Goal: Task Accomplishment & Management: Manage account settings

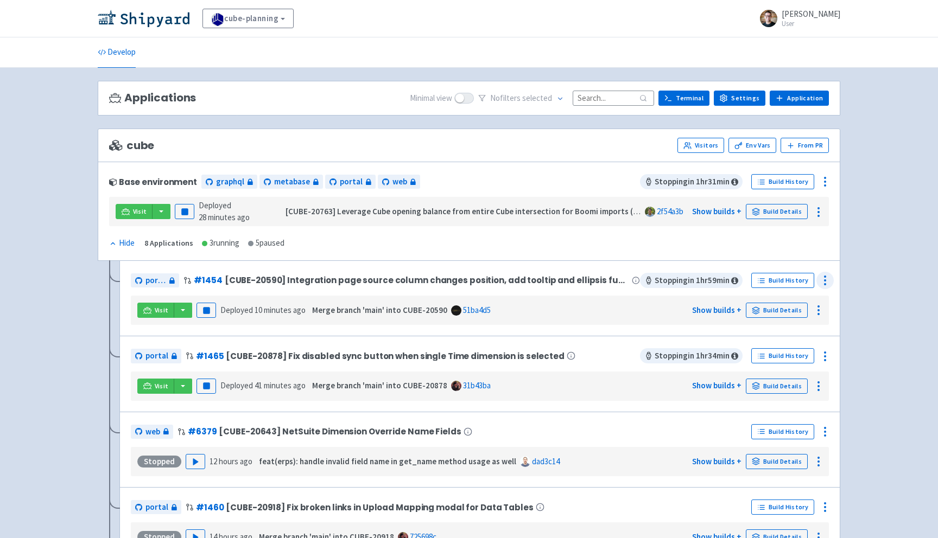
click at [830, 279] on icon at bounding box center [824, 280] width 13 height 13
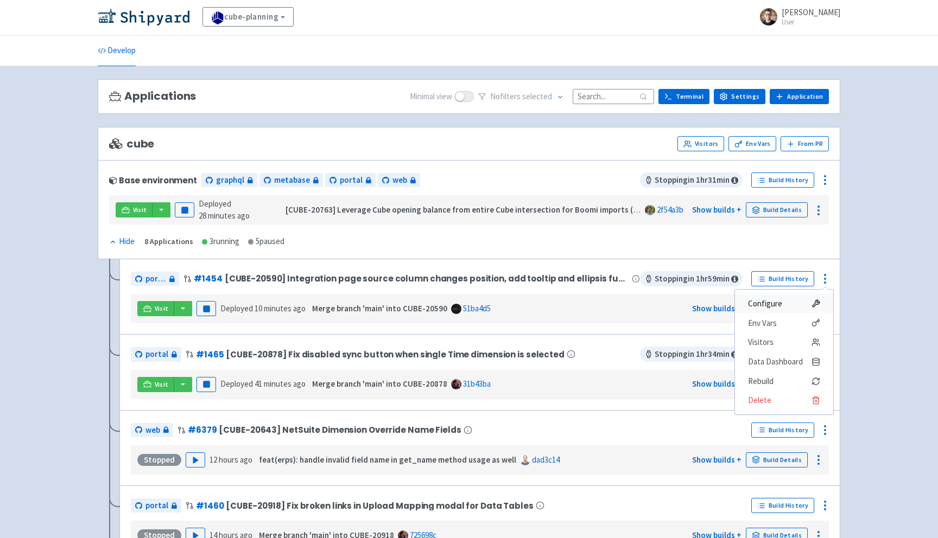
click at [777, 303] on span "Configure" at bounding box center [765, 303] width 34 height 15
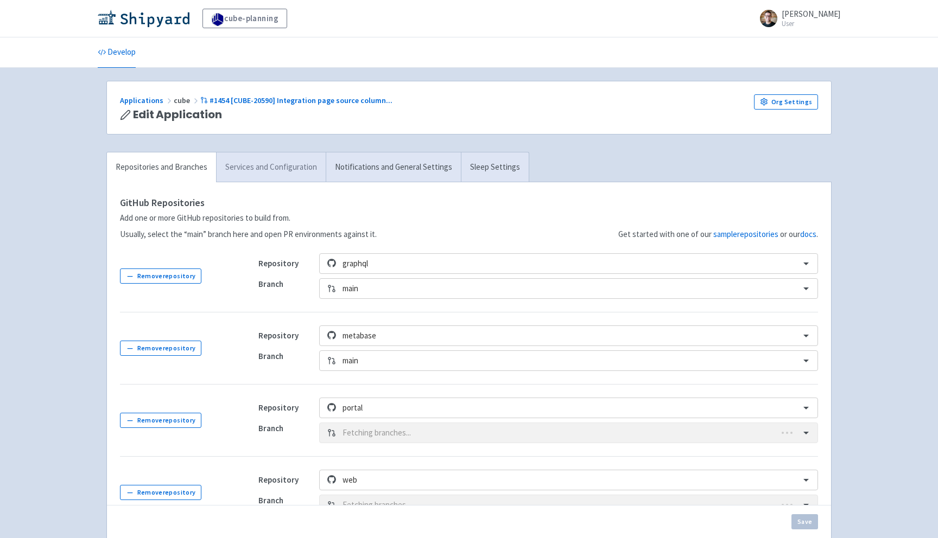
click at [271, 157] on link "Services and Configuration" at bounding box center [271, 167] width 110 height 30
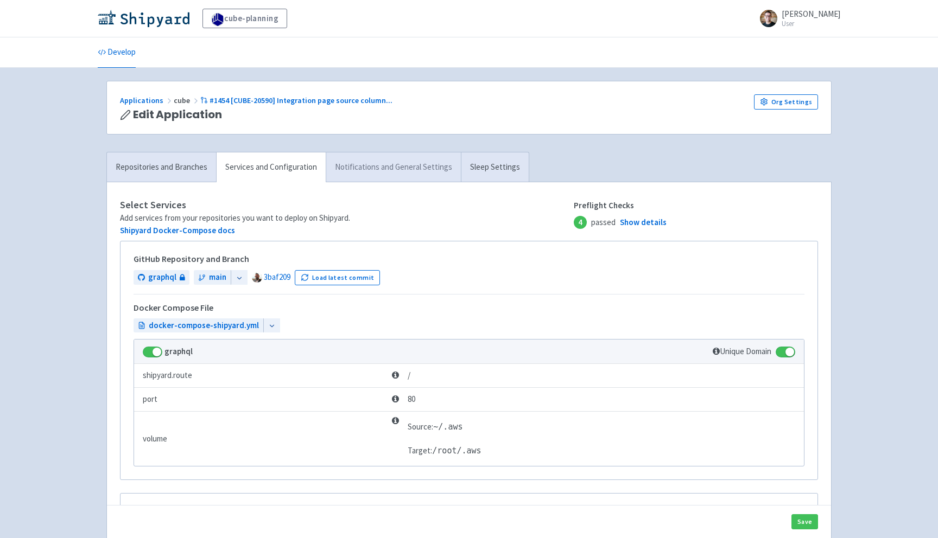
click at [396, 161] on link "Notifications and General Settings" at bounding box center [393, 167] width 135 height 30
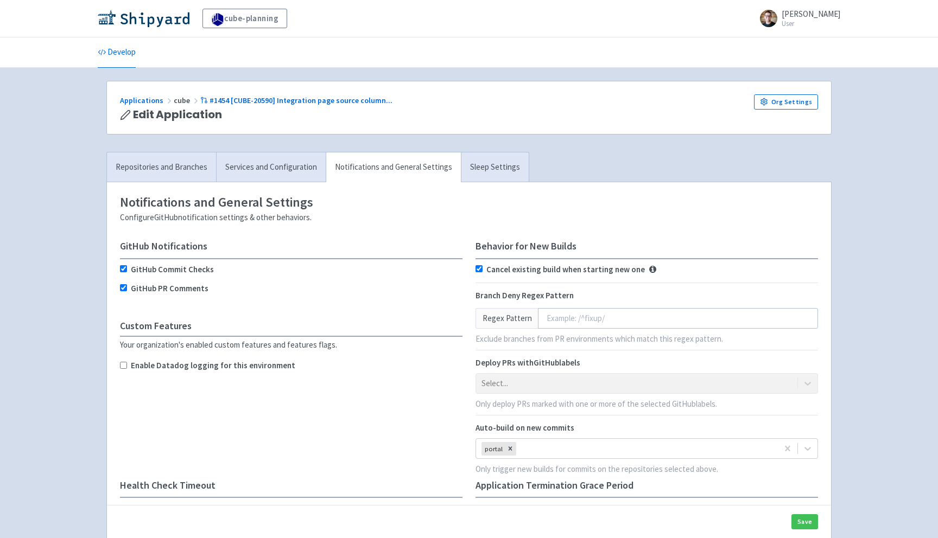
click at [207, 366] on label "Enable Datadog logging for this environment" at bounding box center [213, 366] width 164 height 12
click at [127, 366] on input "Enable Datadog logging for this environment" at bounding box center [123, 365] width 7 height 7
checkbox input "true"
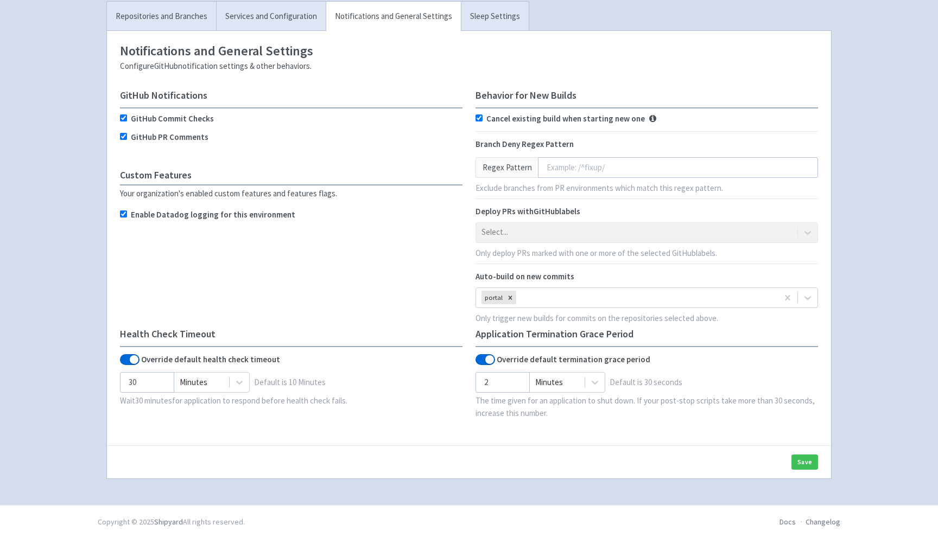
scroll to position [192, 0]
click at [801, 460] on button "Save" at bounding box center [804, 461] width 27 height 15
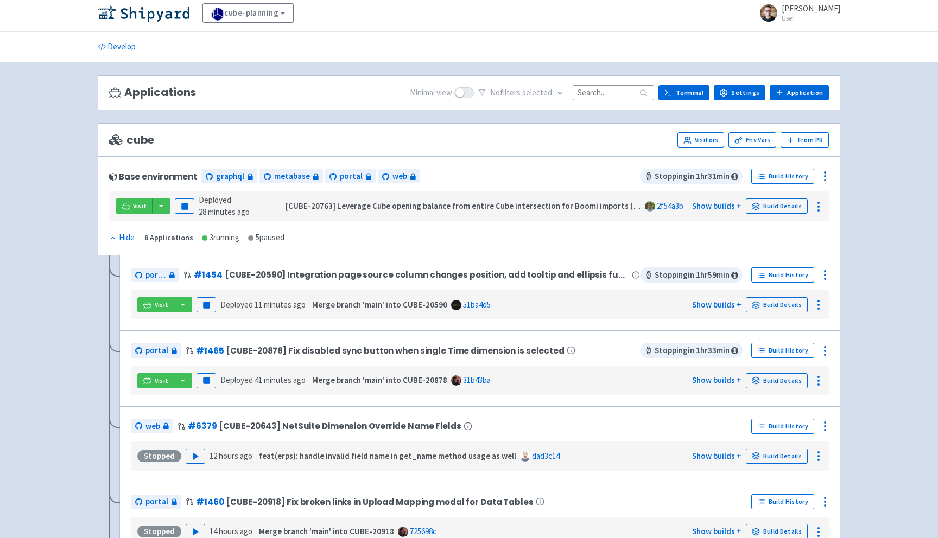
scroll to position [38, 0]
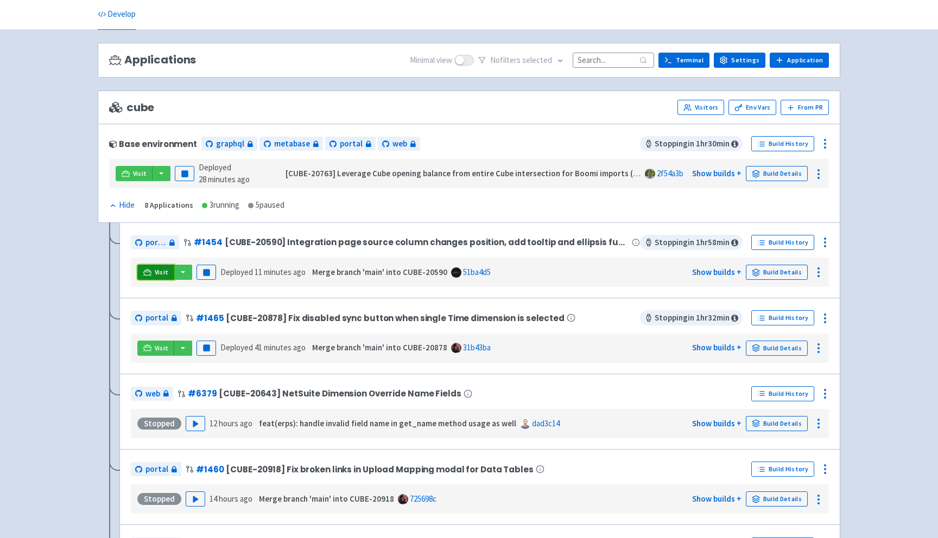
click at [147, 269] on icon at bounding box center [147, 273] width 8 height 8
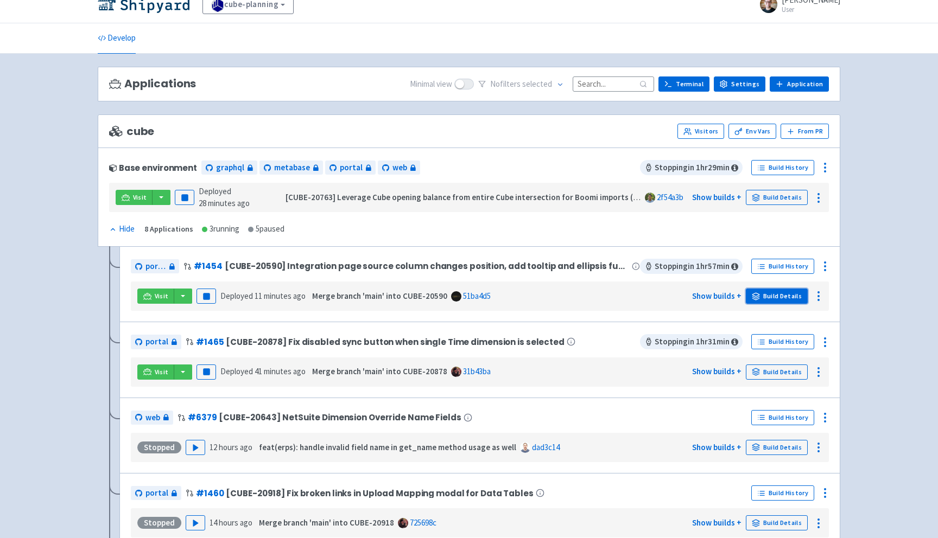
click at [775, 297] on link "Build Details" at bounding box center [776, 296] width 62 height 15
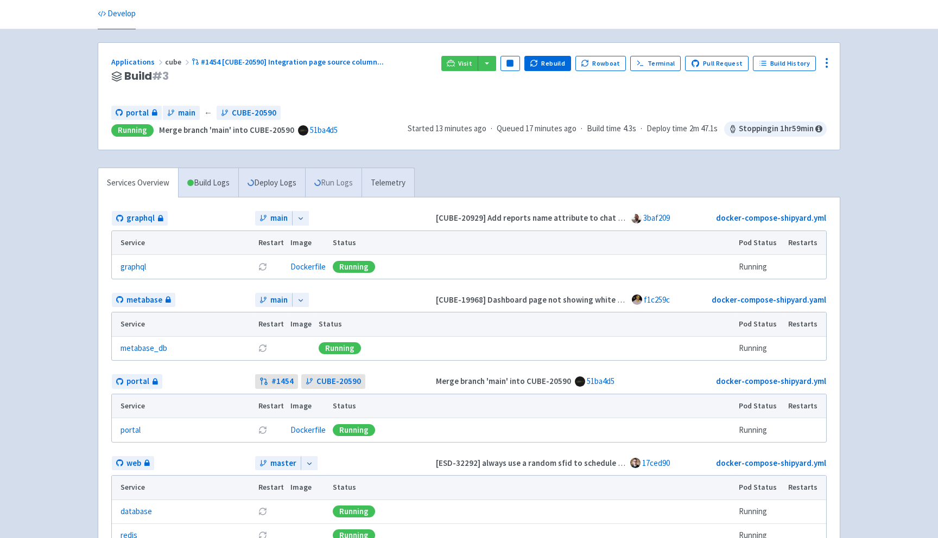
scroll to position [38, 0]
click at [269, 184] on link "Deploy Logs" at bounding box center [271, 184] width 67 height 30
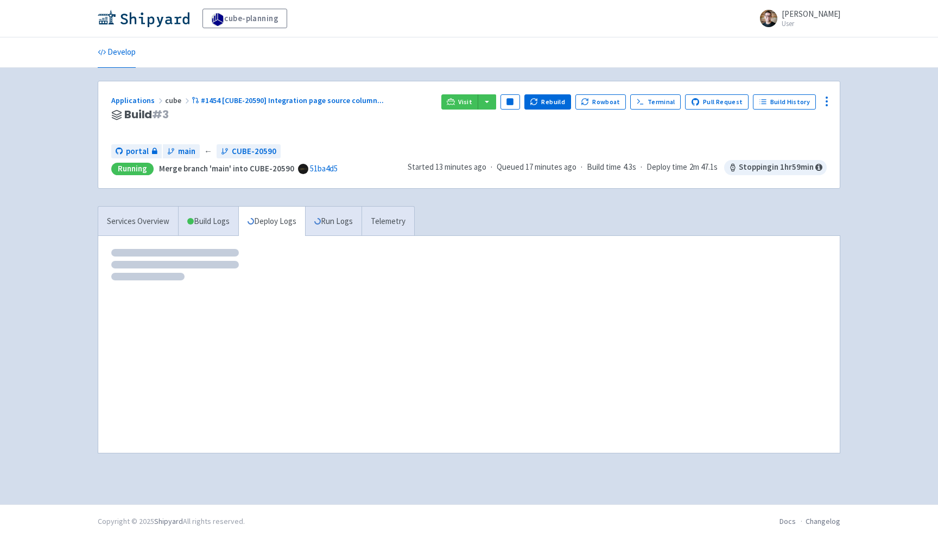
scroll to position [0, 0]
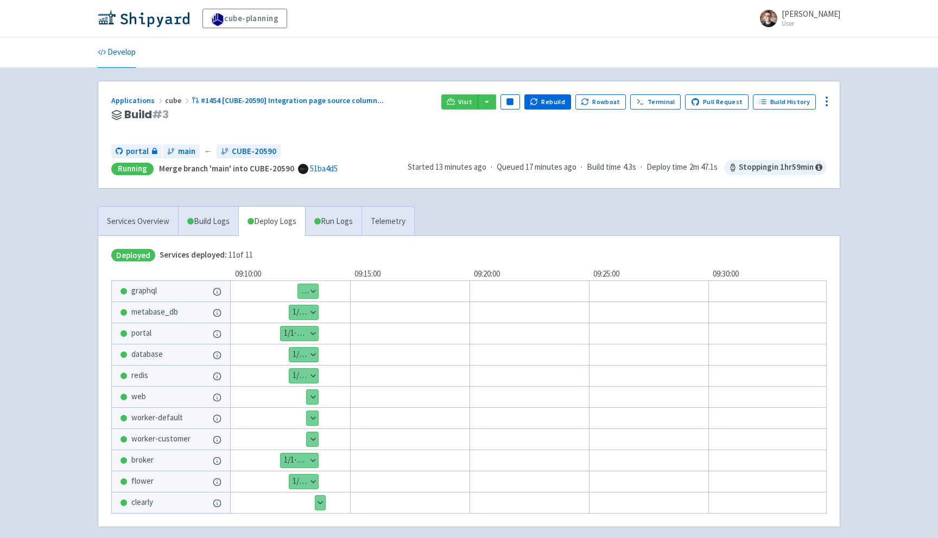
click at [308, 397] on button "Show details" at bounding box center [312, 397] width 11 height 14
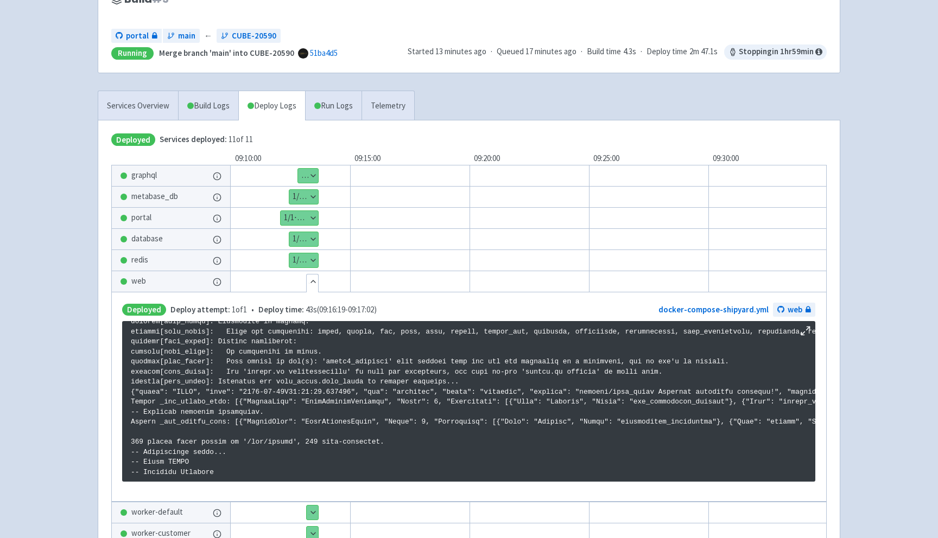
scroll to position [124, 0]
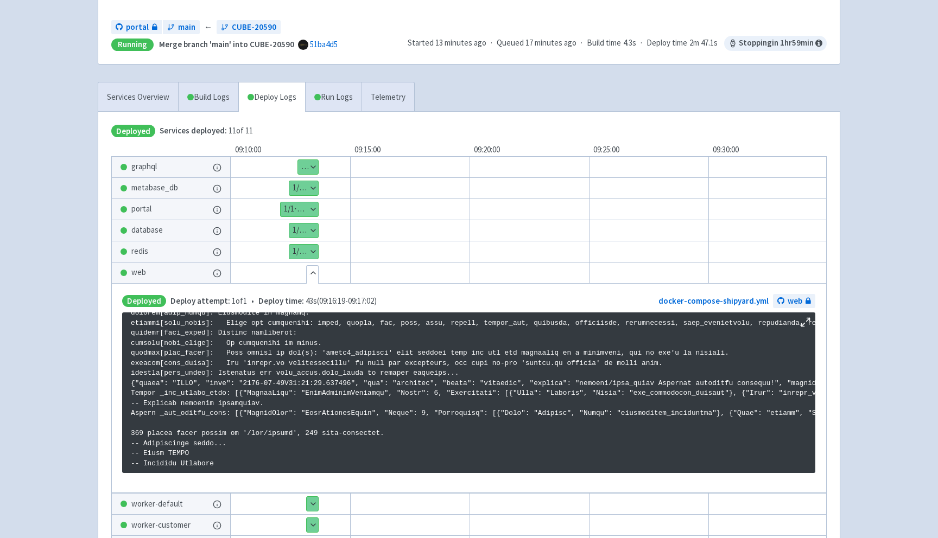
click at [313, 277] on button "Hide details" at bounding box center [312, 273] width 11 height 14
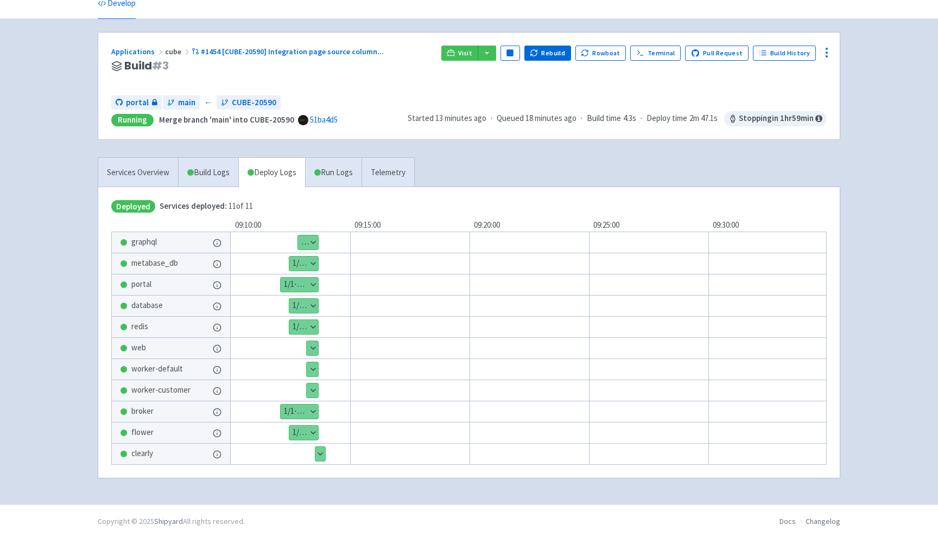
click at [308, 345] on button "Show details" at bounding box center [312, 348] width 11 height 14
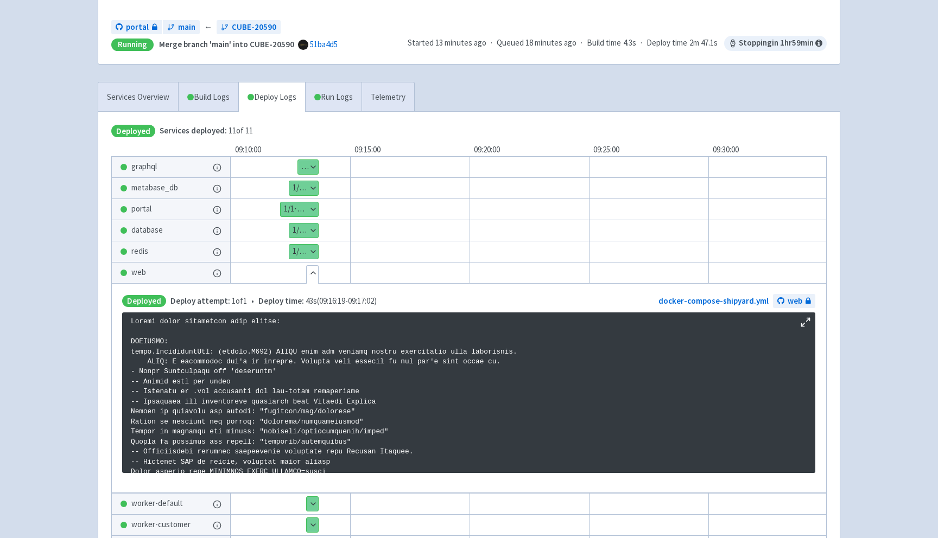
scroll to position [493, 0]
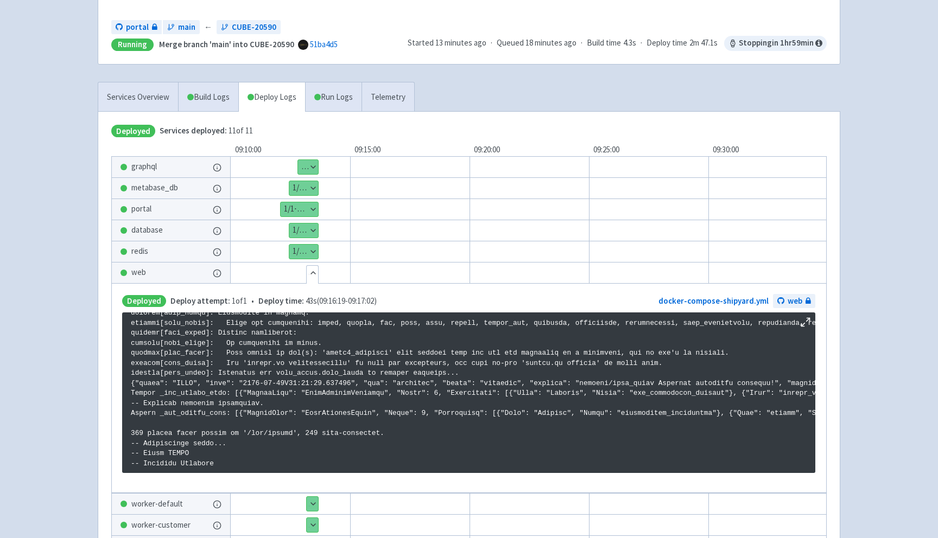
click at [310, 248] on button "Show details" at bounding box center [303, 252] width 29 height 14
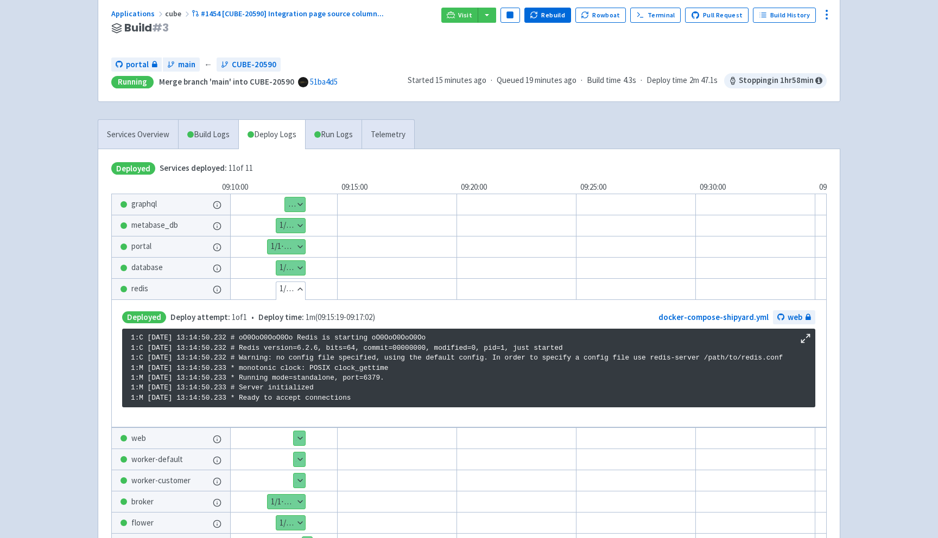
scroll to position [86, 0]
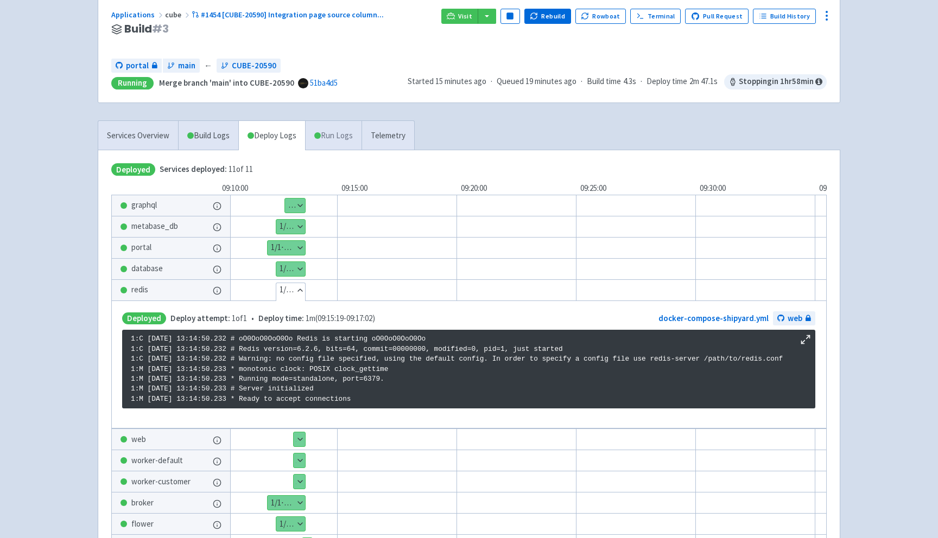
click at [340, 129] on link "Run Logs" at bounding box center [333, 136] width 56 height 30
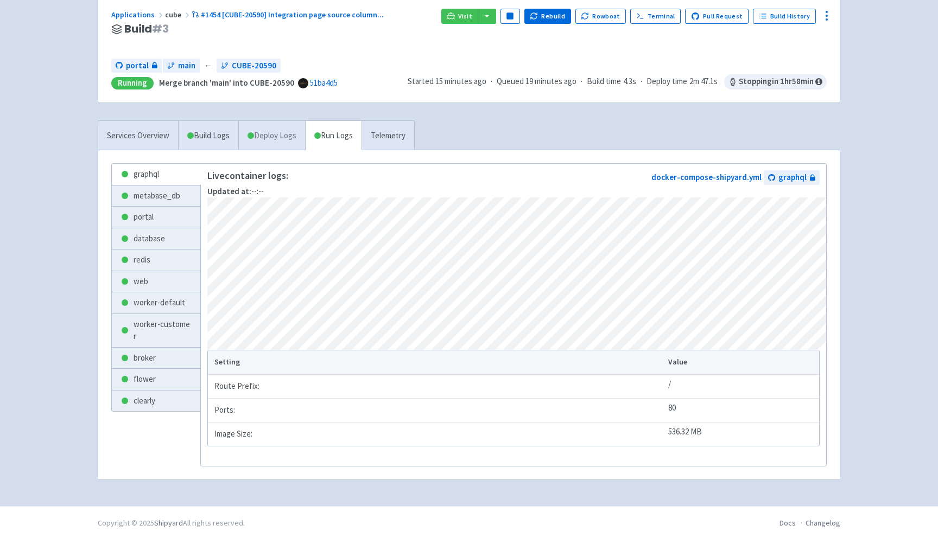
click at [285, 138] on link "Deploy Logs" at bounding box center [271, 136] width 67 height 30
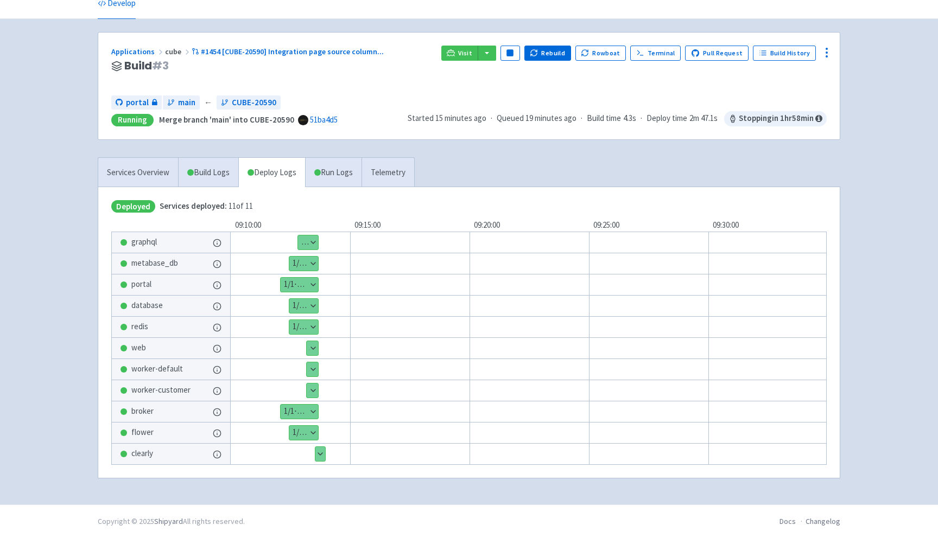
scroll to position [52, 0]
click at [340, 168] on link "Run Logs" at bounding box center [333, 173] width 56 height 30
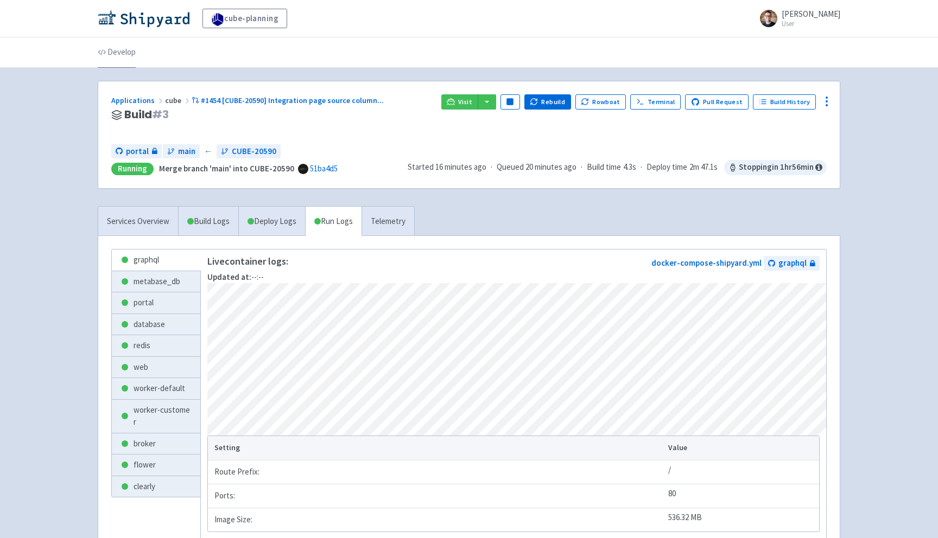
click at [120, 58] on link "Develop" at bounding box center [117, 52] width 38 height 30
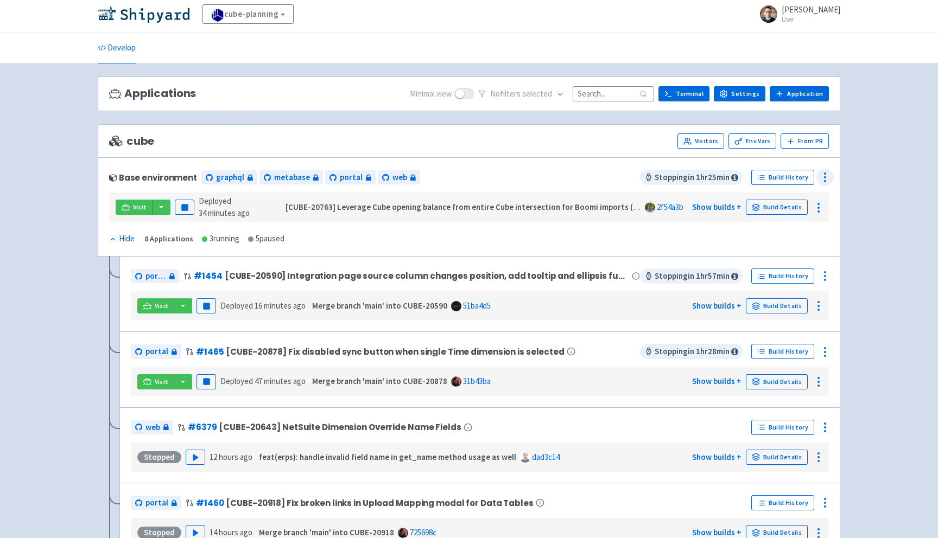
scroll to position [1, 0]
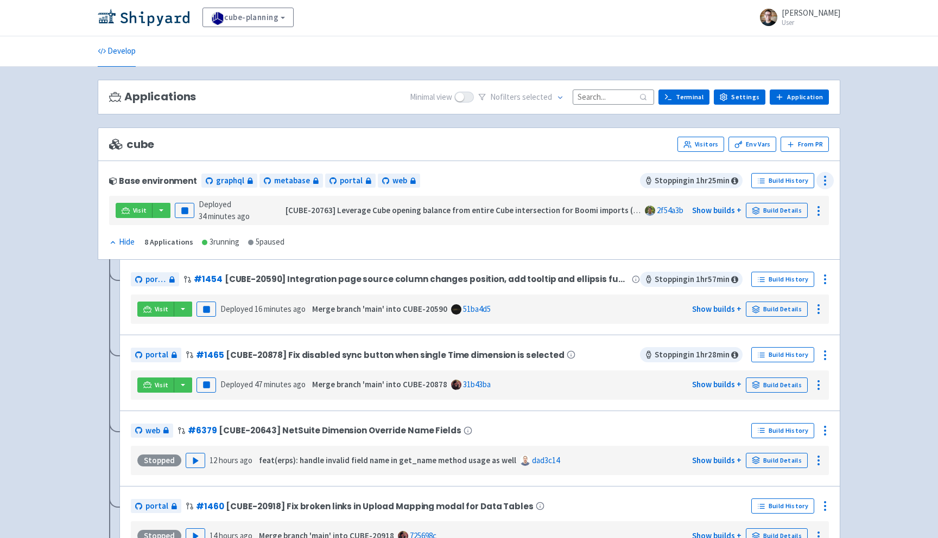
click at [827, 177] on icon at bounding box center [824, 180] width 13 height 13
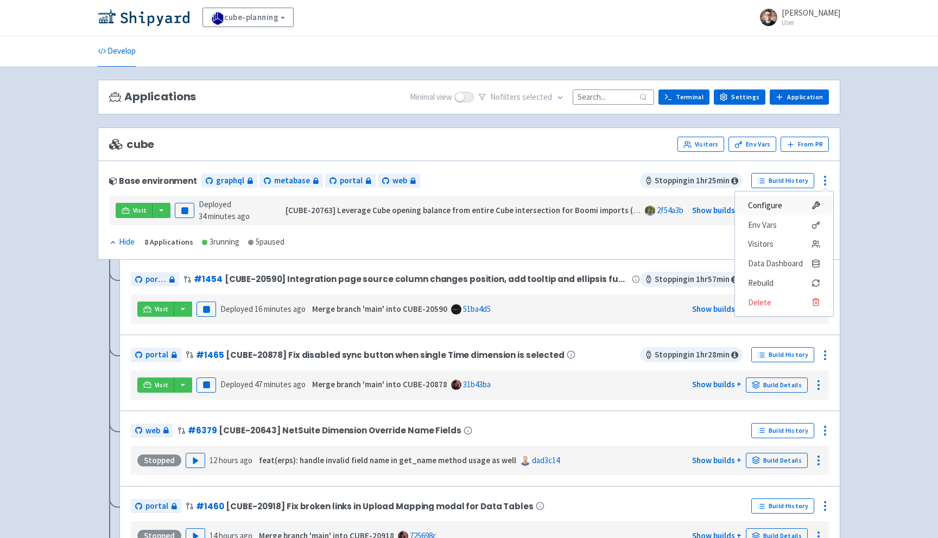
scroll to position [3, 0]
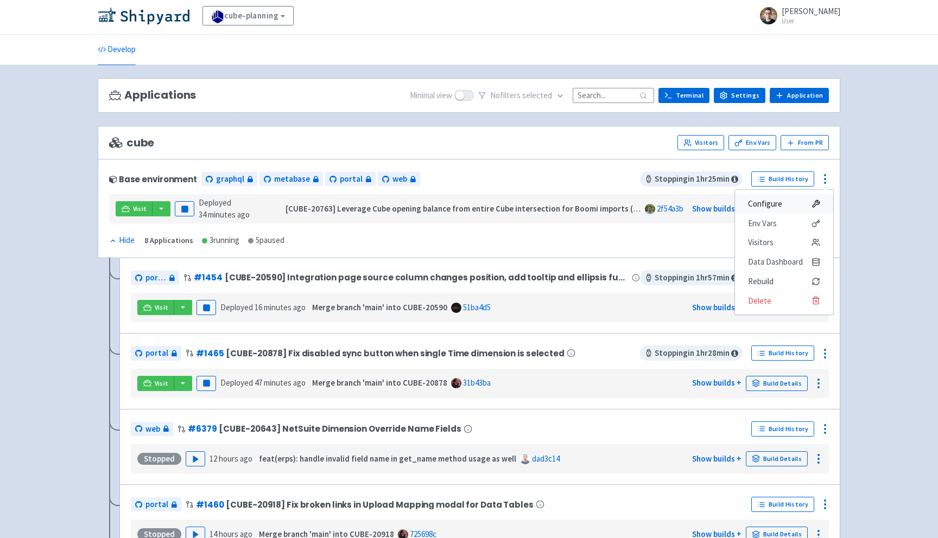
click at [774, 202] on span "Configure" at bounding box center [765, 203] width 34 height 15
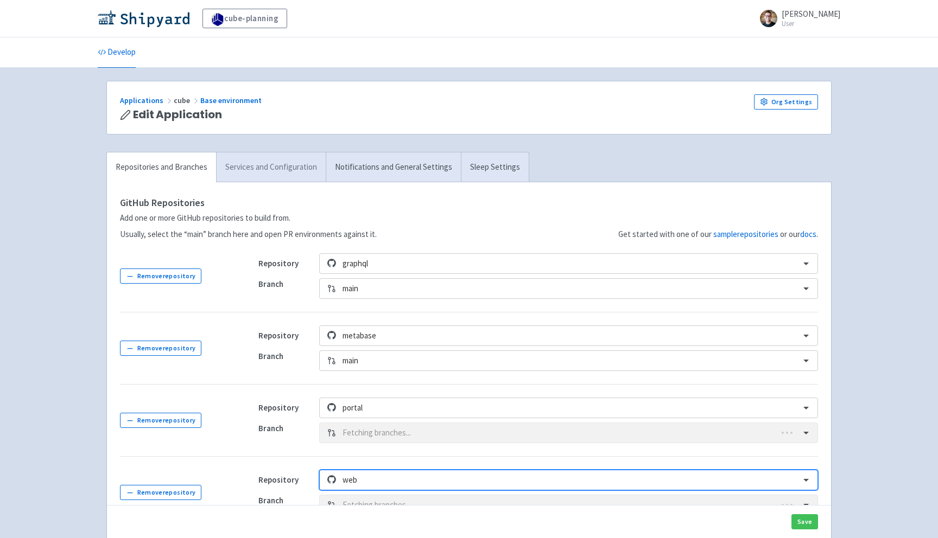
click at [273, 175] on link "Services and Configuration" at bounding box center [271, 167] width 110 height 30
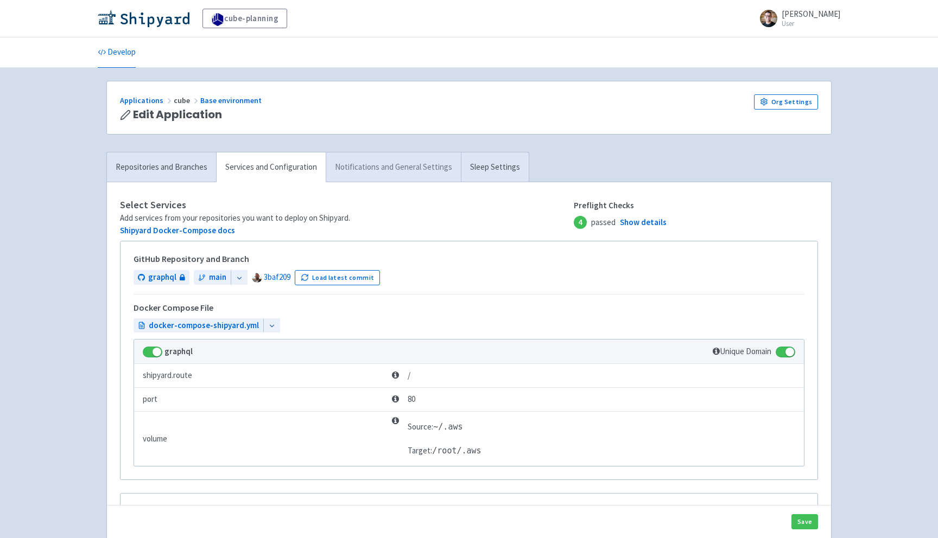
click at [363, 167] on link "Notifications and General Settings" at bounding box center [393, 167] width 135 height 30
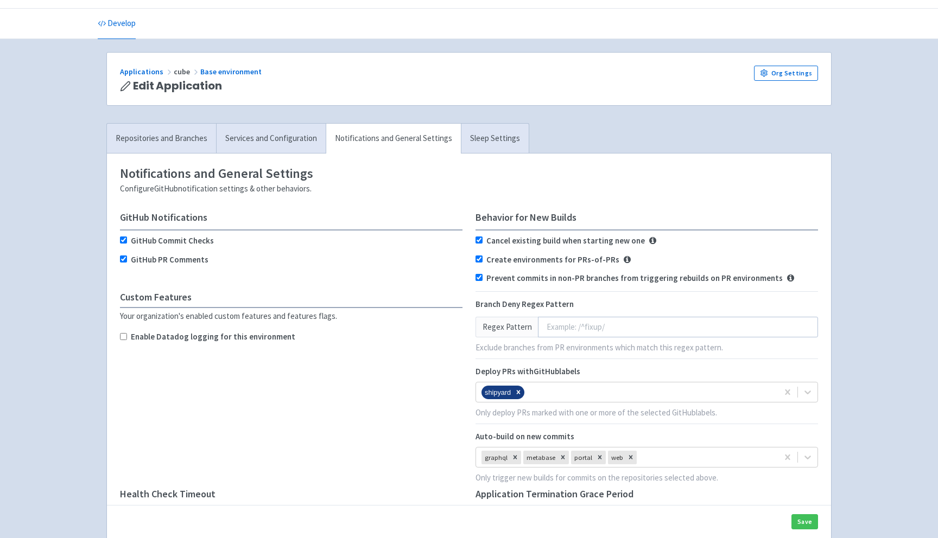
scroll to position [28, 0]
click at [506, 144] on link "Sleep Settings" at bounding box center [495, 140] width 68 height 30
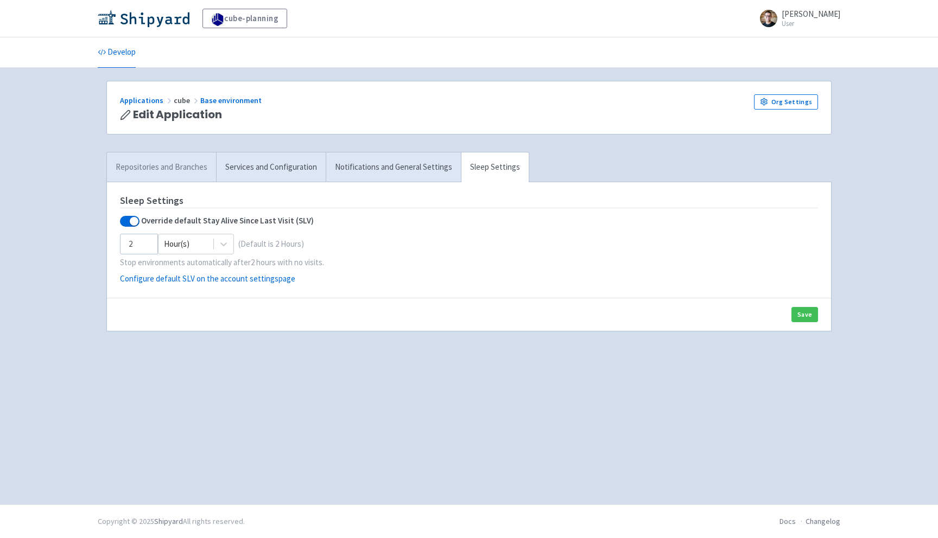
click at [176, 160] on link "Repositories and Branches" at bounding box center [161, 167] width 109 height 30
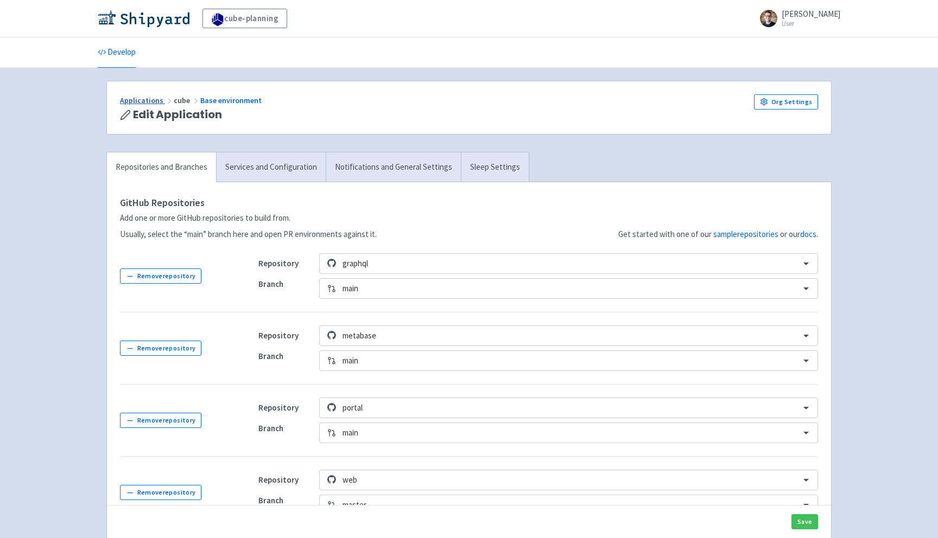
click at [144, 98] on link "Applications" at bounding box center [147, 100] width 54 height 10
click at [118, 54] on link "Develop" at bounding box center [117, 52] width 38 height 30
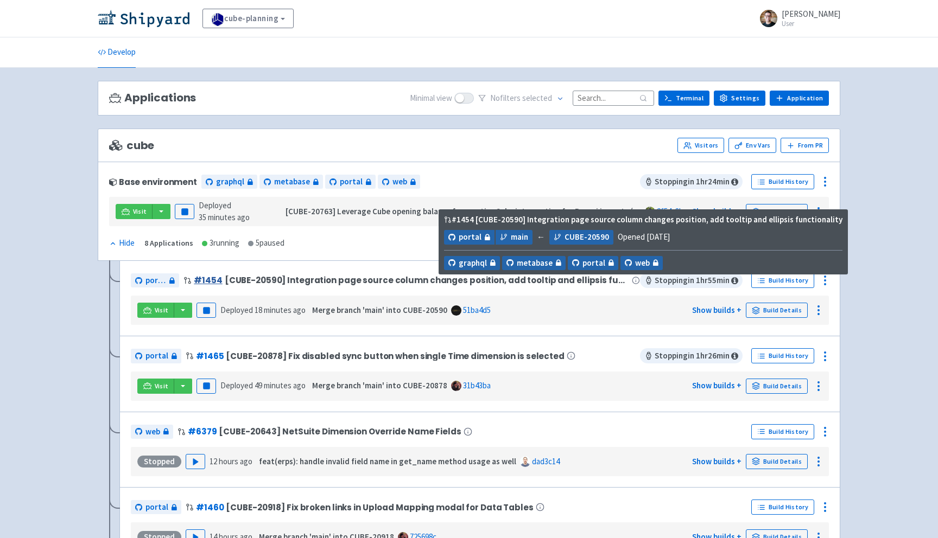
click at [207, 283] on link "# 1454" at bounding box center [208, 280] width 28 height 11
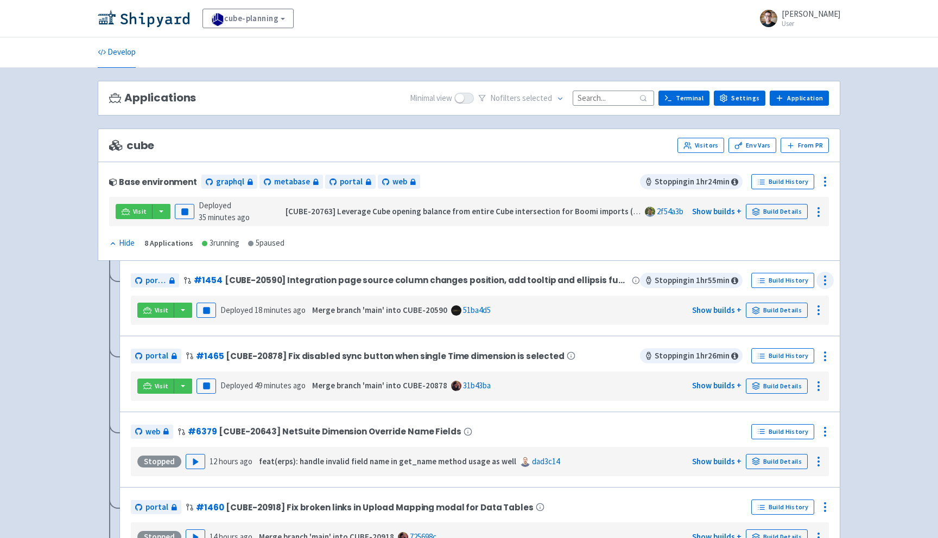
click at [827, 283] on icon at bounding box center [824, 280] width 13 height 13
click at [805, 311] on span "Configure" at bounding box center [784, 305] width 72 height 15
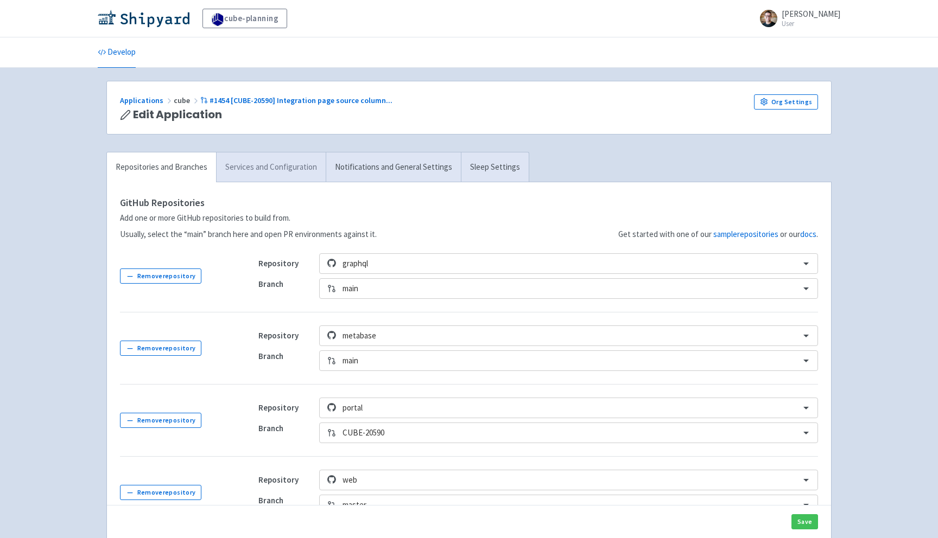
click at [301, 175] on link "Services and Configuration" at bounding box center [271, 167] width 110 height 30
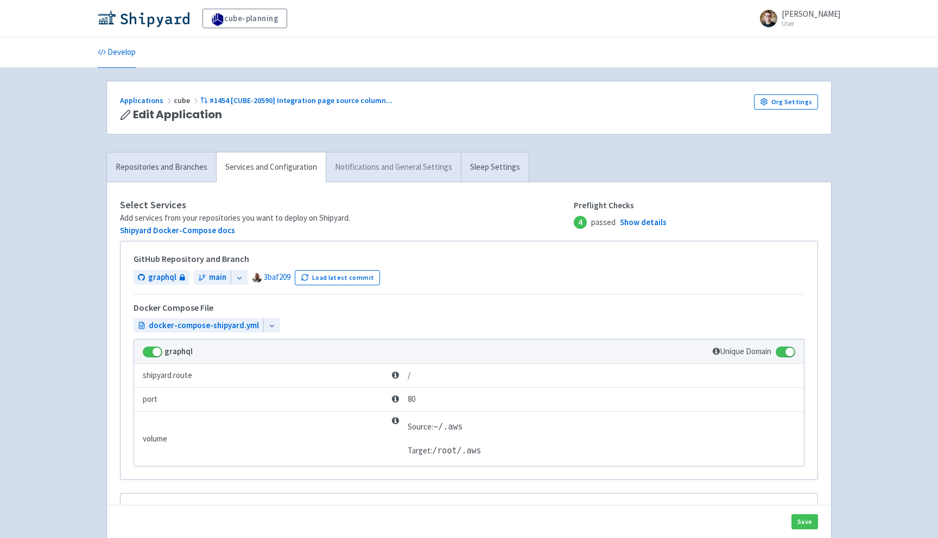
scroll to position [2, 0]
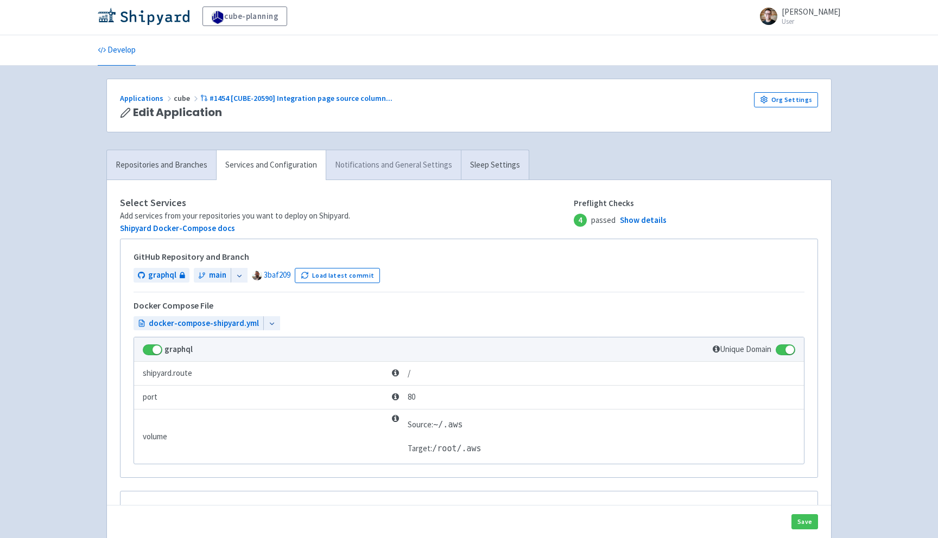
click at [393, 176] on link "Notifications and General Settings" at bounding box center [393, 165] width 135 height 30
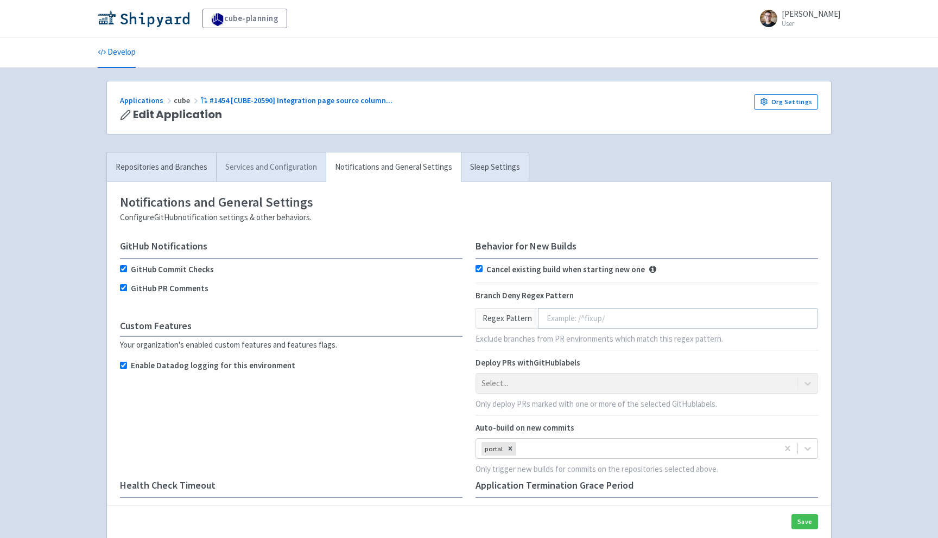
click at [259, 160] on link "Services and Configuration" at bounding box center [271, 167] width 110 height 30
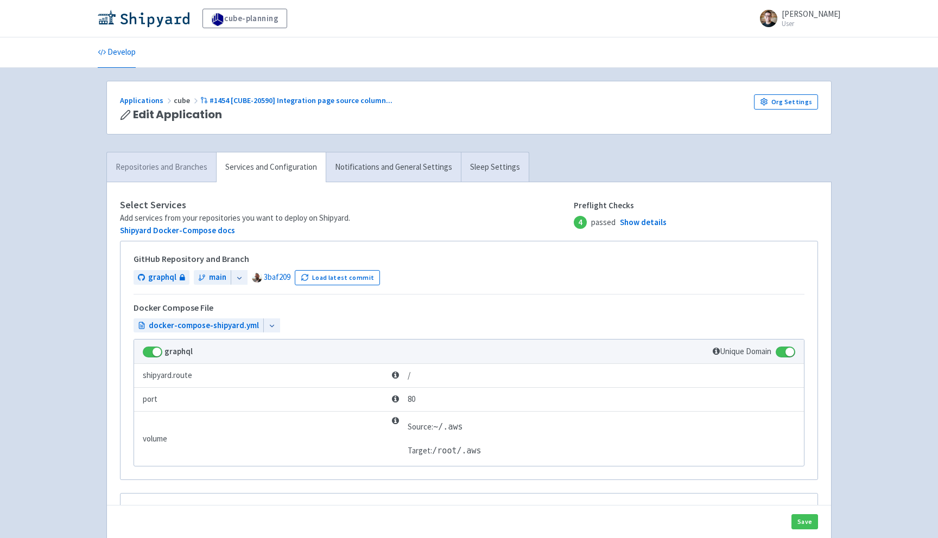
click at [141, 158] on link "Repositories and Branches" at bounding box center [161, 167] width 109 height 30
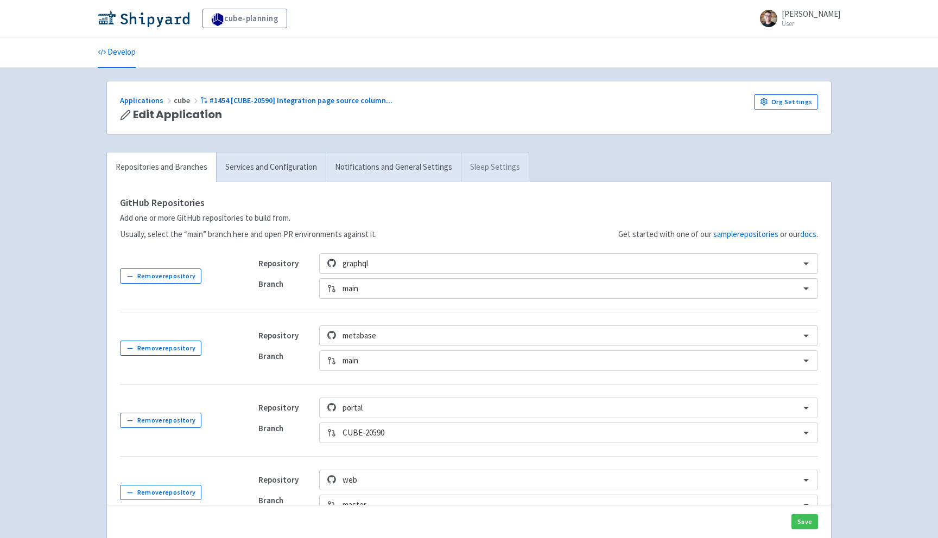
click at [480, 154] on link "Sleep Settings" at bounding box center [495, 167] width 68 height 30
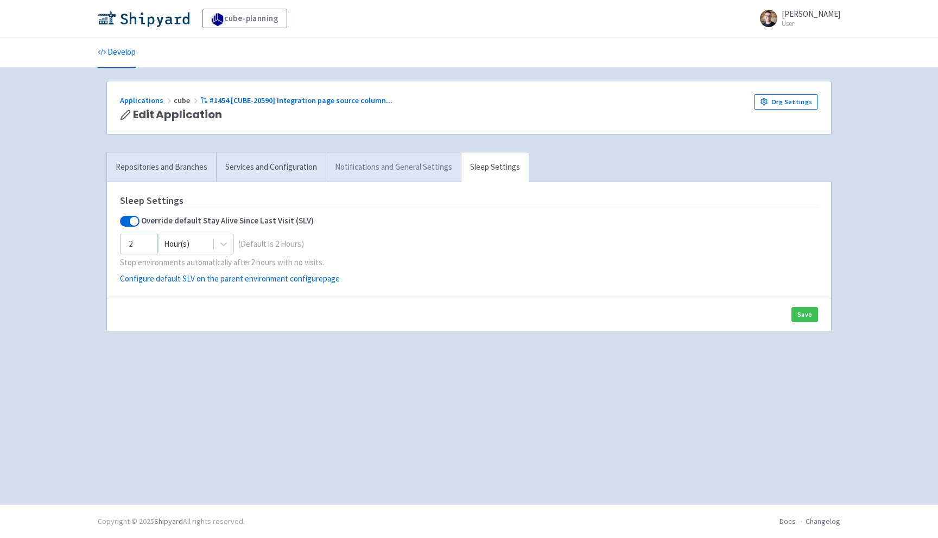
click at [363, 166] on link "Notifications and General Settings" at bounding box center [393, 167] width 135 height 30
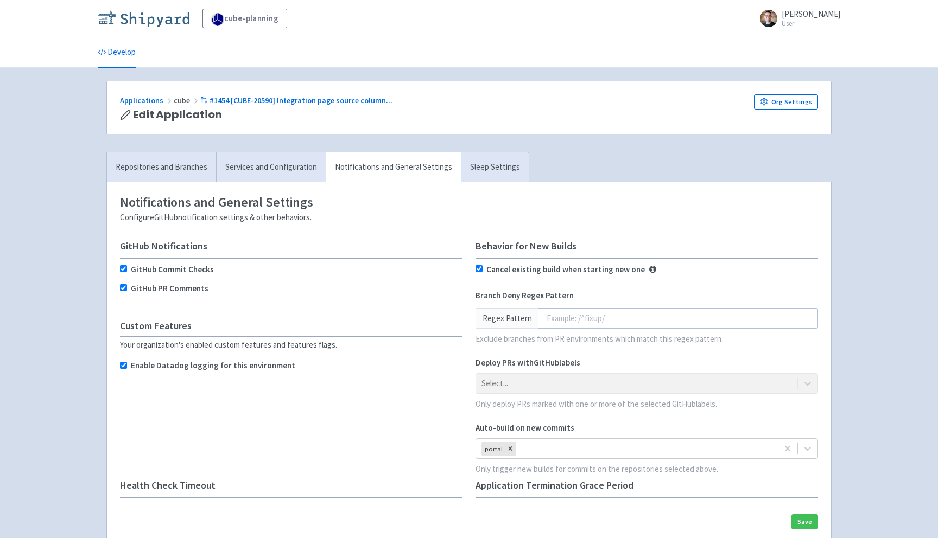
click at [150, 17] on img at bounding box center [144, 18] width 92 height 17
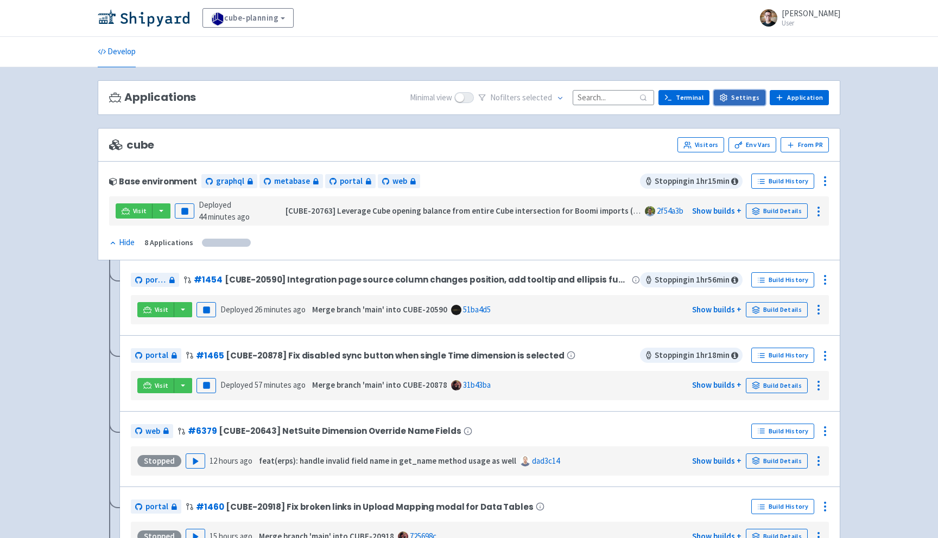
scroll to position [3, 0]
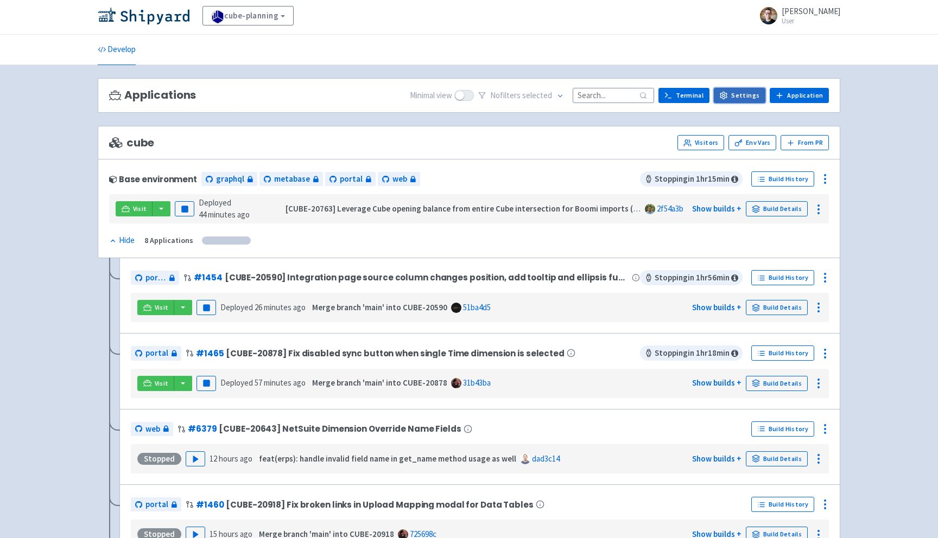
click at [741, 95] on link "Settings" at bounding box center [739, 95] width 52 height 15
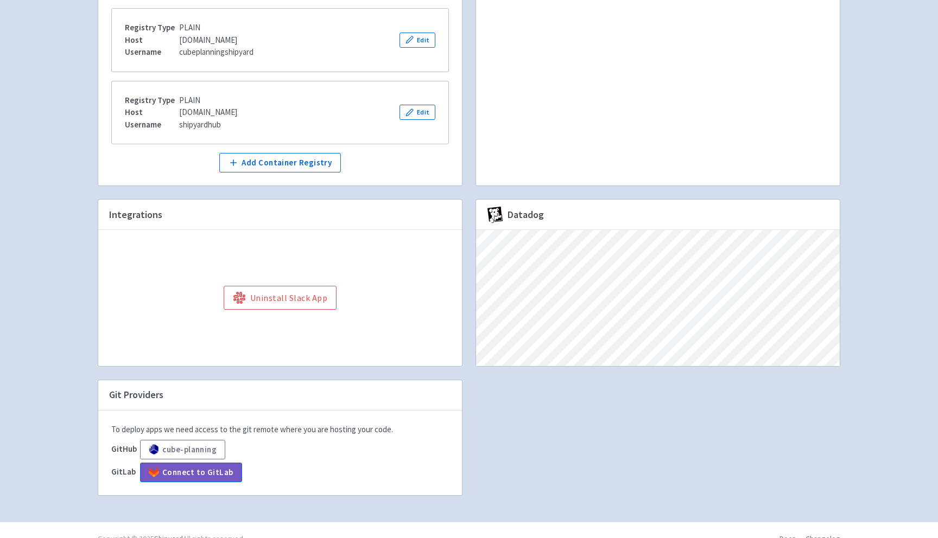
scroll to position [294, 0]
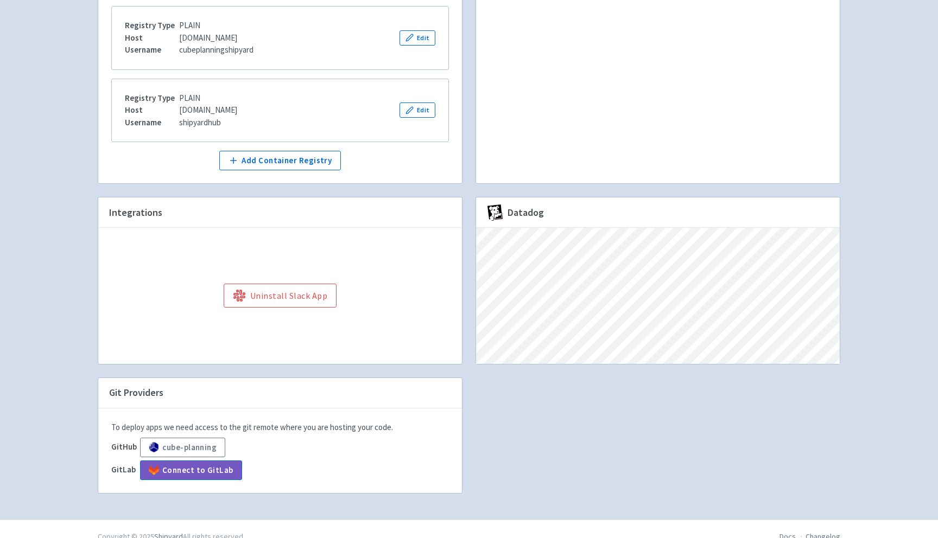
drag, startPoint x: 629, startPoint y: 386, endPoint x: 635, endPoint y: 366, distance: 20.9
click at [629, 386] on div "Private Docker Registries Make containers from your private Docker available re…" at bounding box center [468, 182] width 755 height 650
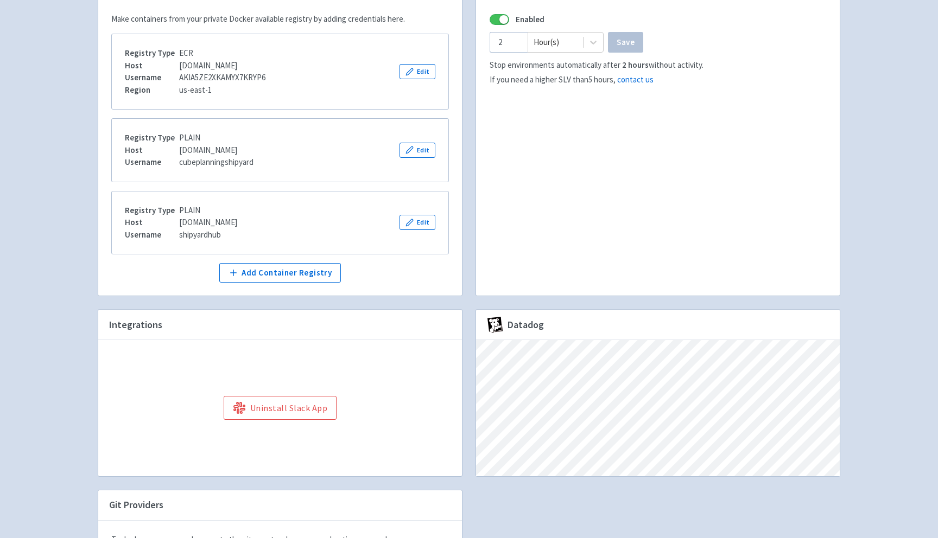
scroll to position [0, 0]
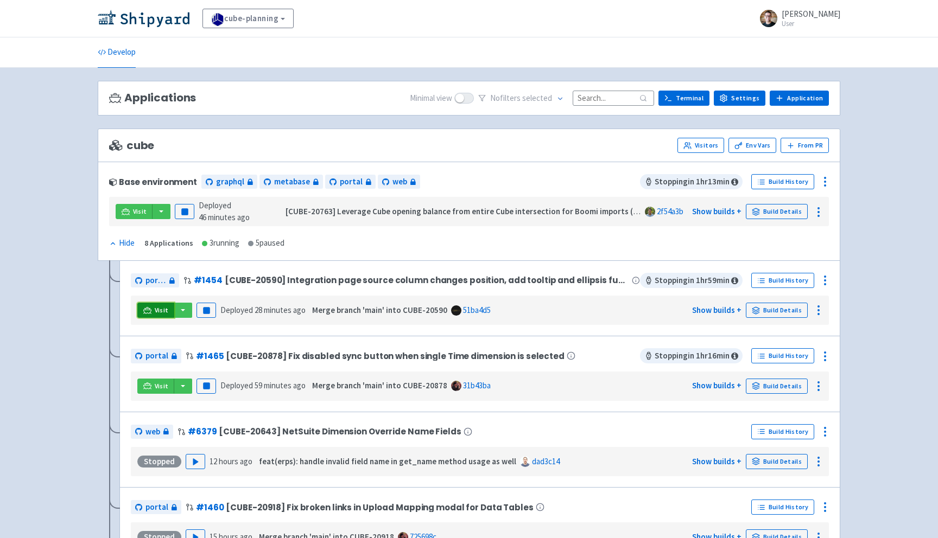
click at [164, 309] on span "Visit" at bounding box center [162, 310] width 14 height 9
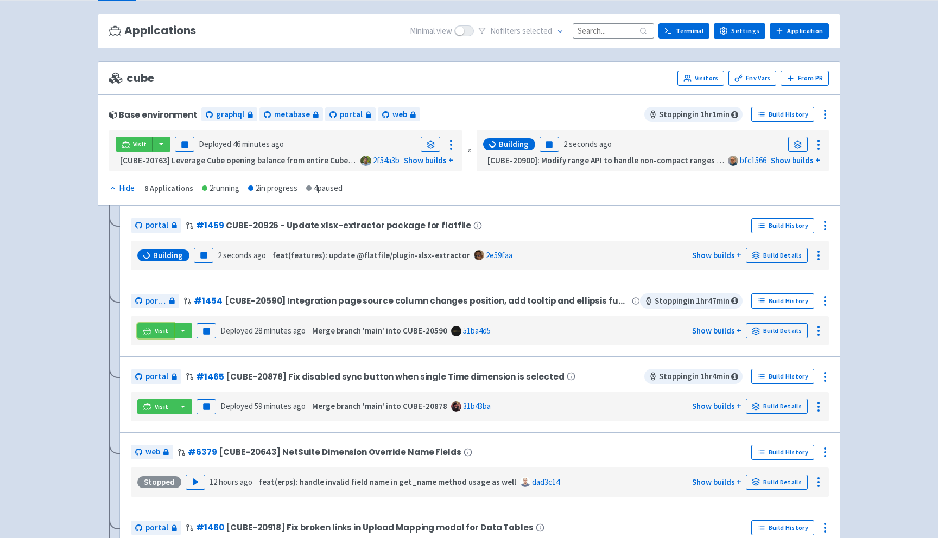
scroll to position [69, 0]
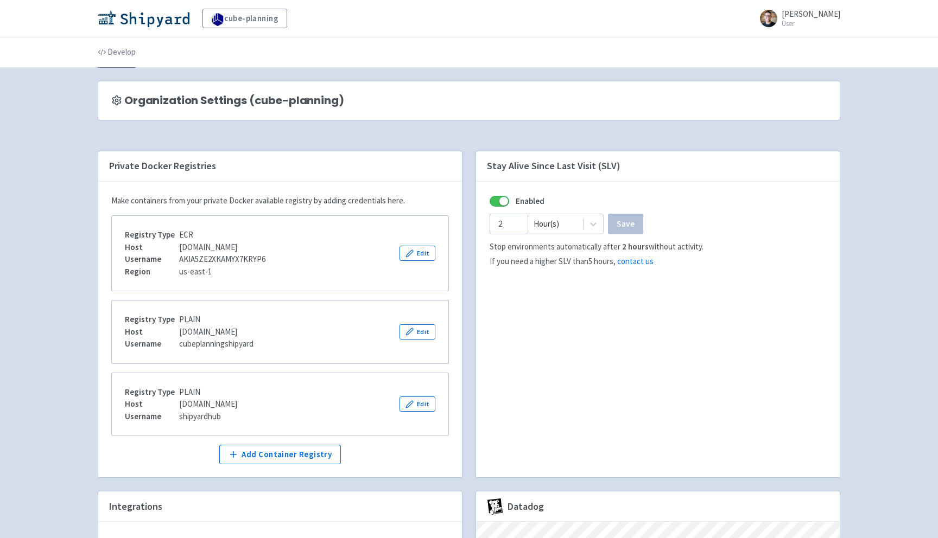
click at [113, 61] on link "Develop" at bounding box center [117, 52] width 38 height 30
